Goal: Information Seeking & Learning: Learn about a topic

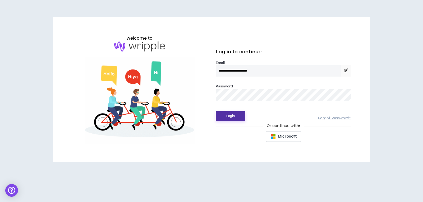
click at [234, 118] on button "Login" at bounding box center [231, 116] width 30 height 10
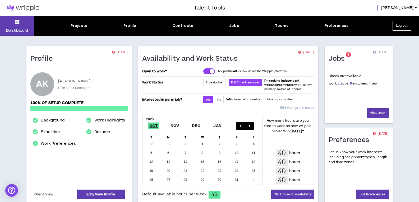
click at [350, 83] on link "8" at bounding box center [351, 83] width 2 height 5
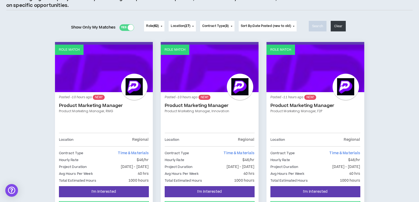
scroll to position [79, 0]
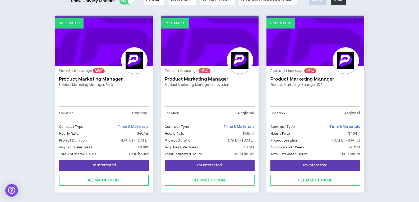
click at [104, 81] on link "Product Marketing Manager" at bounding box center [104, 79] width 90 height 5
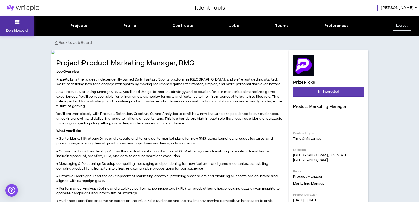
click at [22, 28] on p "Dashboard" at bounding box center [17, 31] width 22 height 6
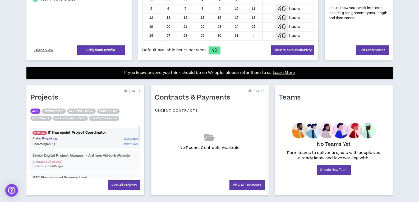
scroll to position [155, 0]
